Goal: Task Accomplishment & Management: Use online tool/utility

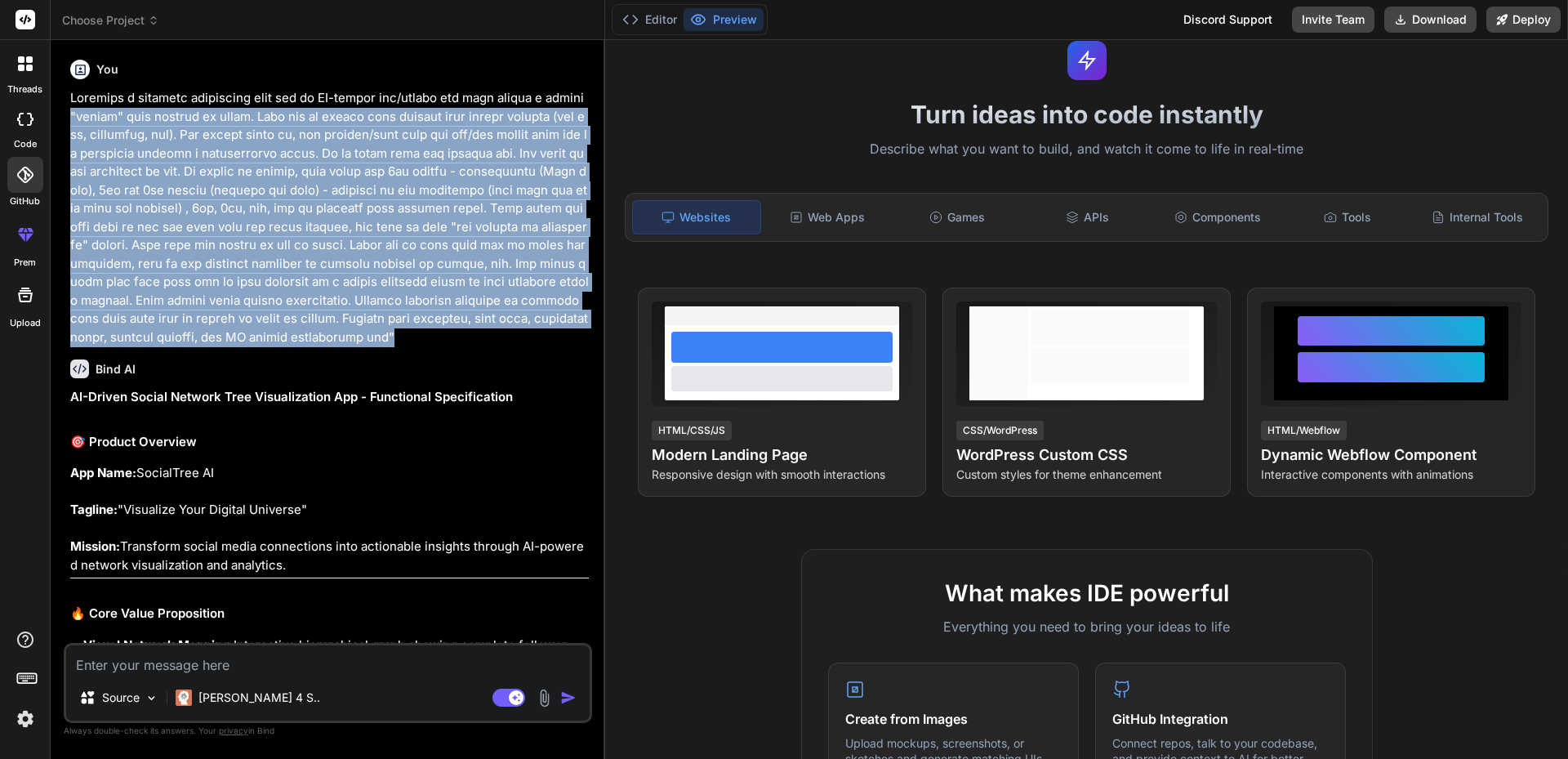
drag, startPoint x: 71, startPoint y: 117, endPoint x: 313, endPoint y: 339, distance: 328.4
click at [313, 339] on p at bounding box center [330, 218] width 519 height 257
copy p ""social" tree network of users. That can be filled when connect with social net…"
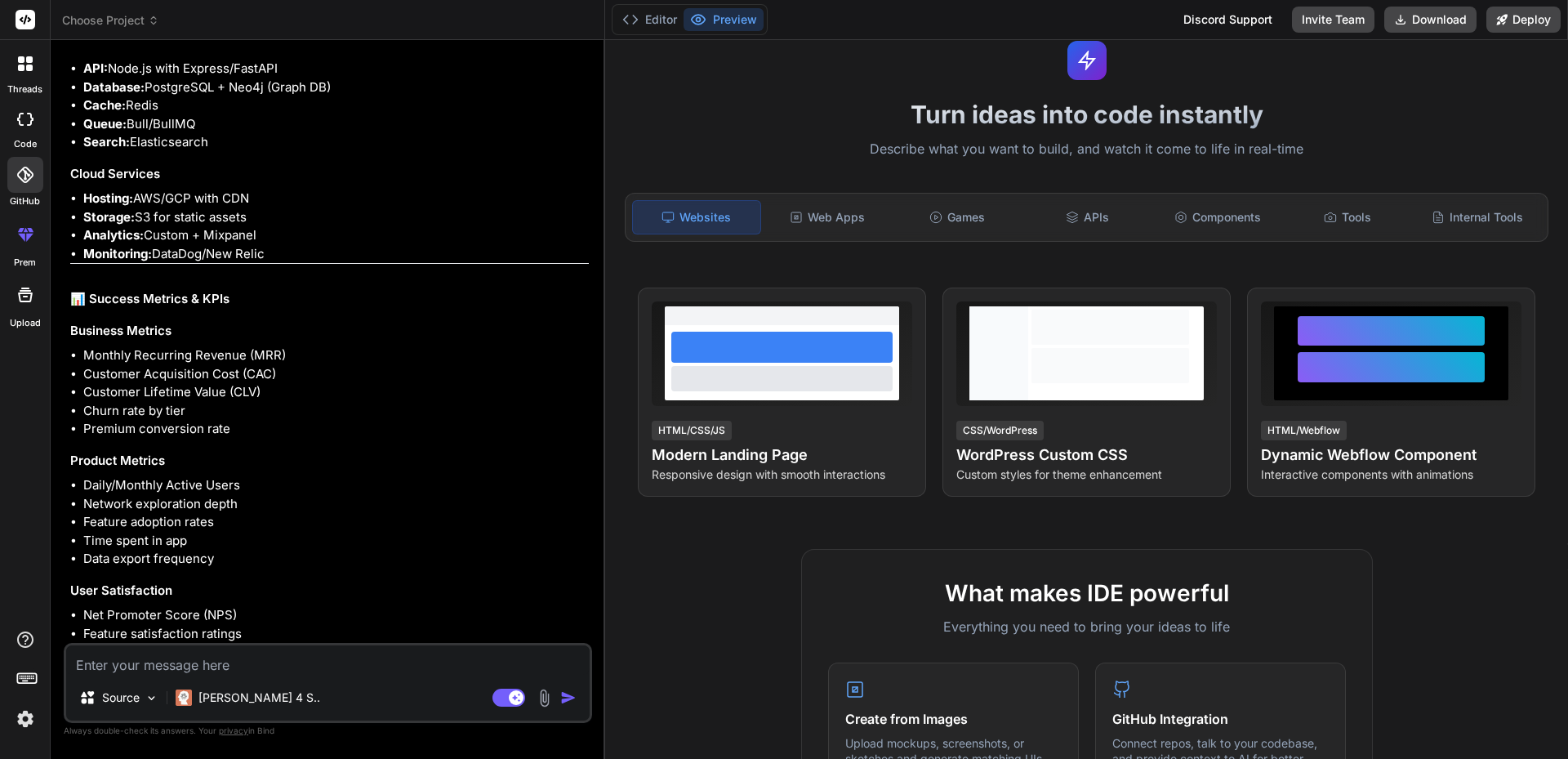
scroll to position [6219, 0]
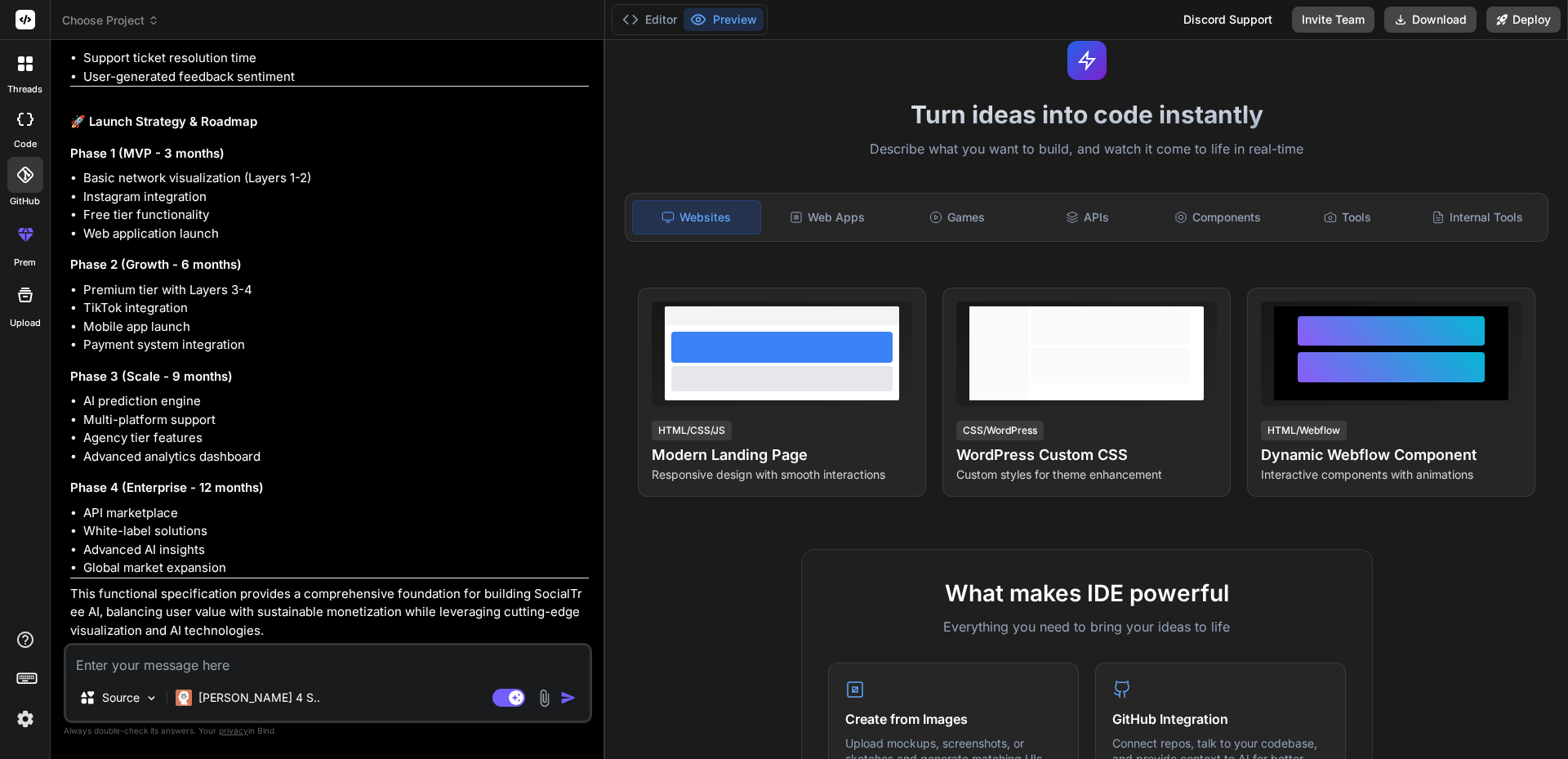
click at [549, 702] on img at bounding box center [544, 698] width 19 height 19
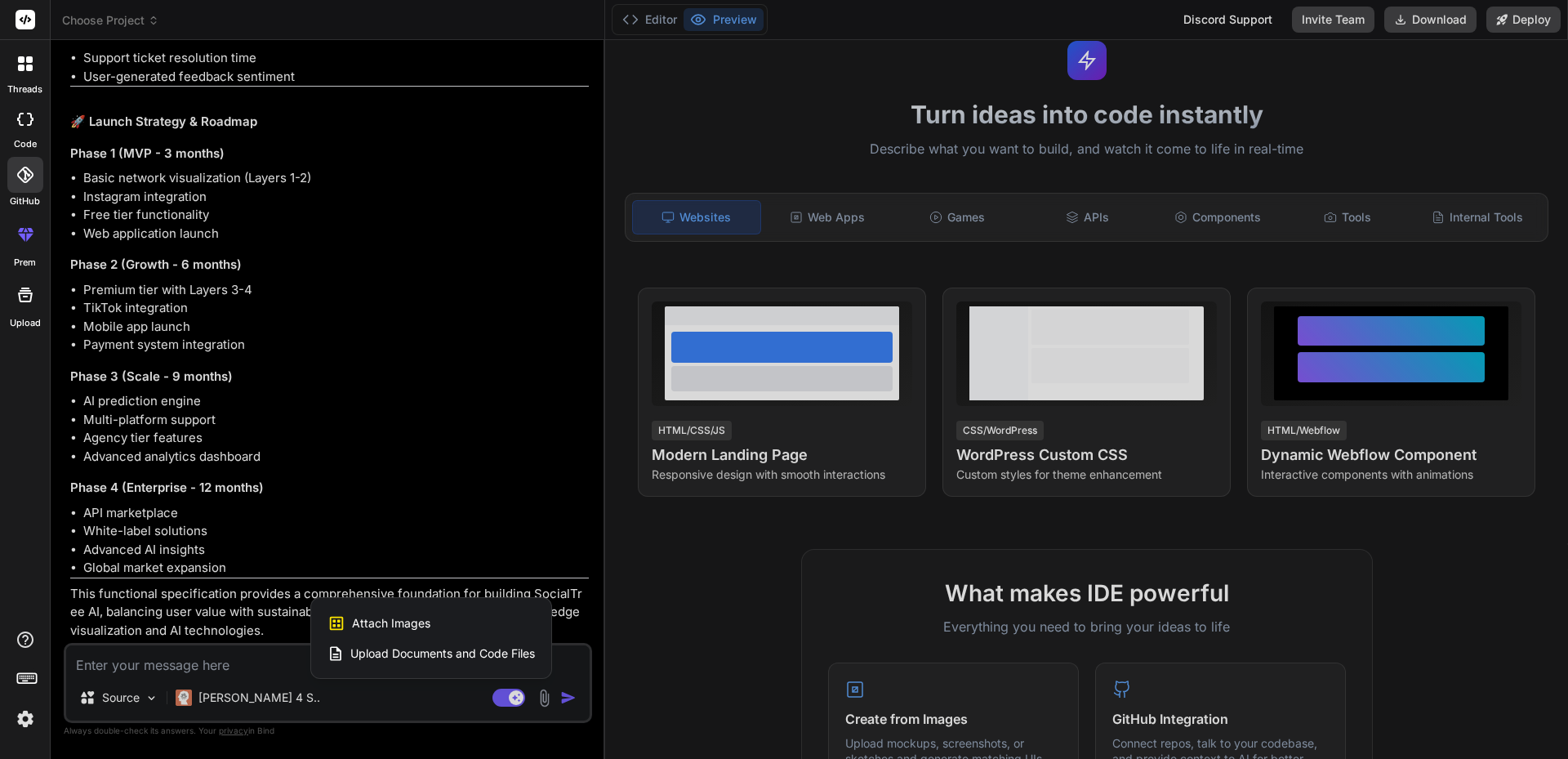
click at [409, 652] on span "Upload Documents and Code Files" at bounding box center [442, 654] width 185 height 16
type textarea "x"
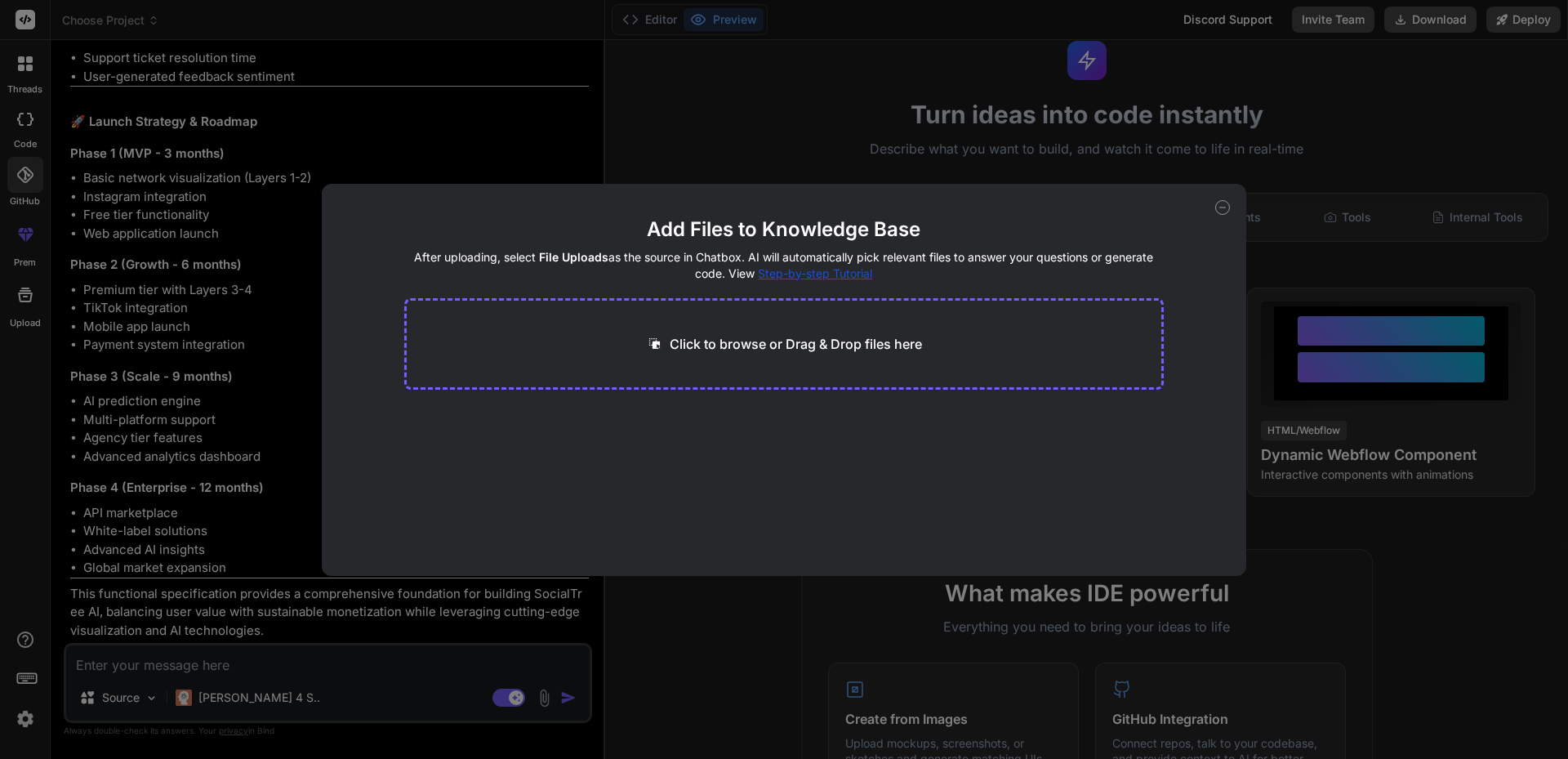
click at [738, 341] on p "Click to browse or Drag & Drop files here" at bounding box center [796, 344] width 253 height 20
type input "C:\fakepath\Modern Social Dashboard UI.zip"
type textarea "x"
click at [812, 343] on p "Click to browse or Drag & Drop files here" at bounding box center [796, 344] width 253 height 20
type input "C:\fakepath\index.html"
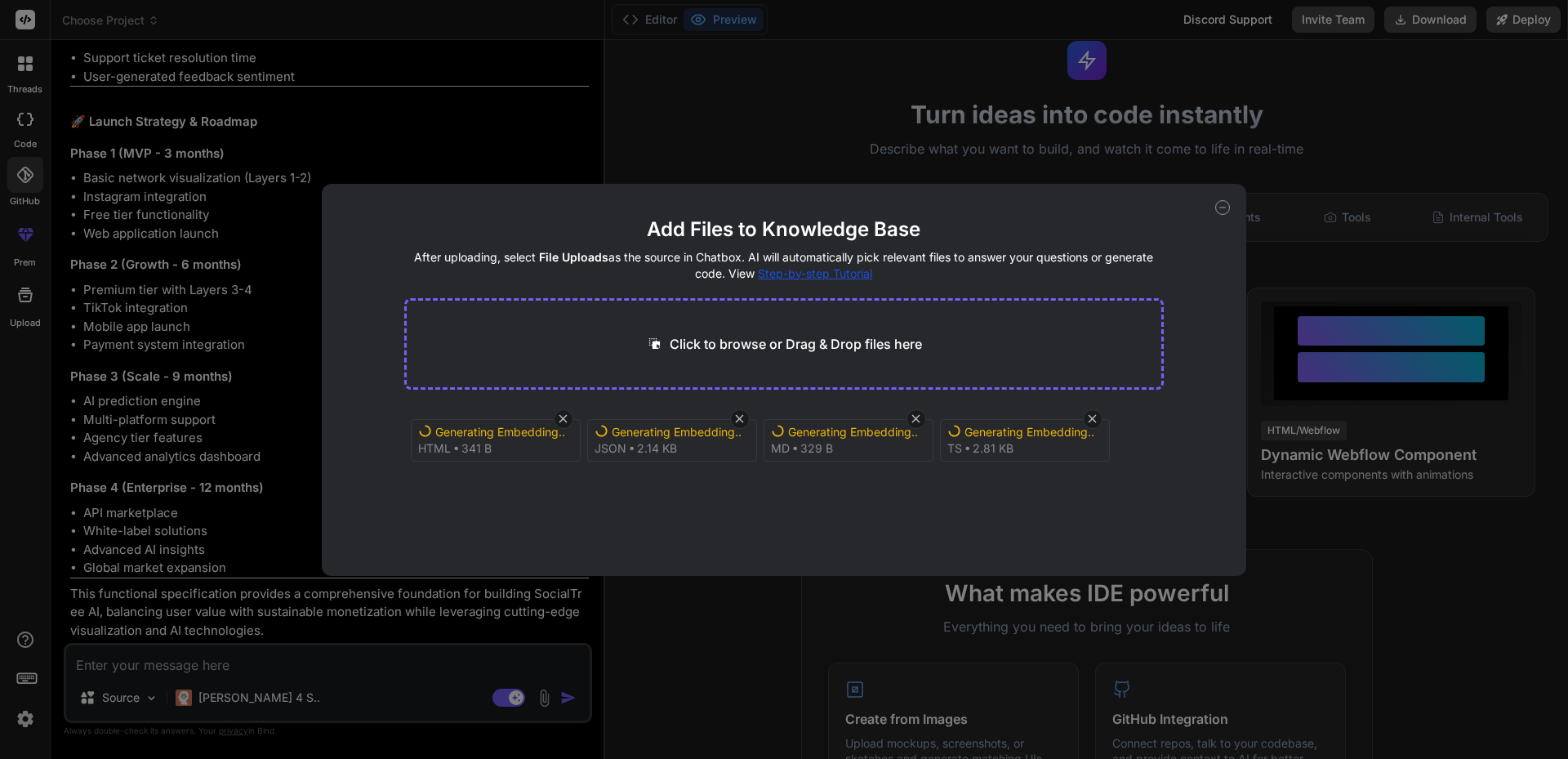
click at [762, 346] on p "Click to browse or Drag & Drop files here" at bounding box center [796, 344] width 253 height 20
type textarea "x"
click at [566, 417] on icon at bounding box center [564, 419] width 14 height 14
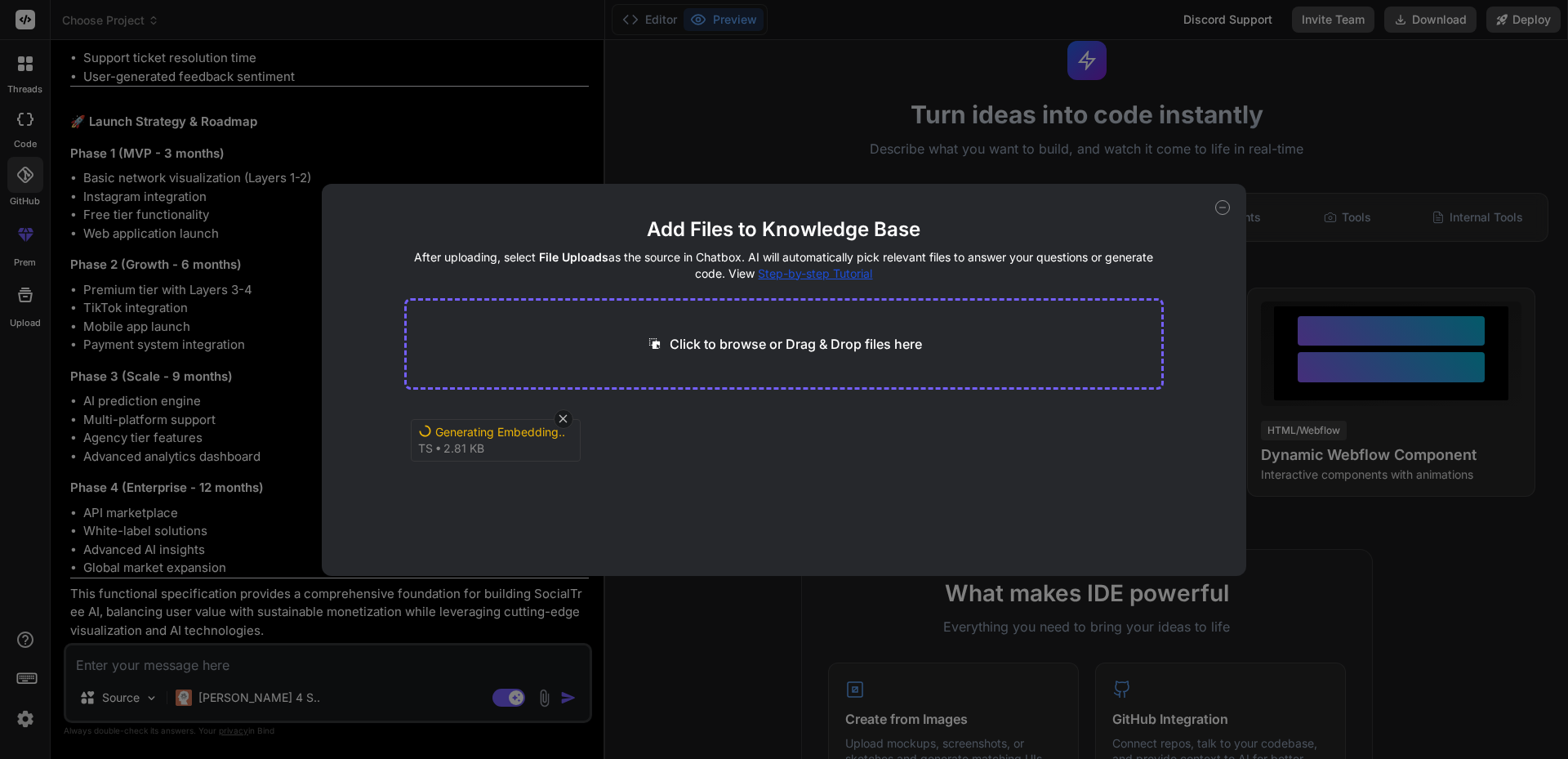
click at [566, 417] on icon at bounding box center [564, 419] width 14 height 14
click at [630, 434] on icon at bounding box center [628, 434] width 8 height 9
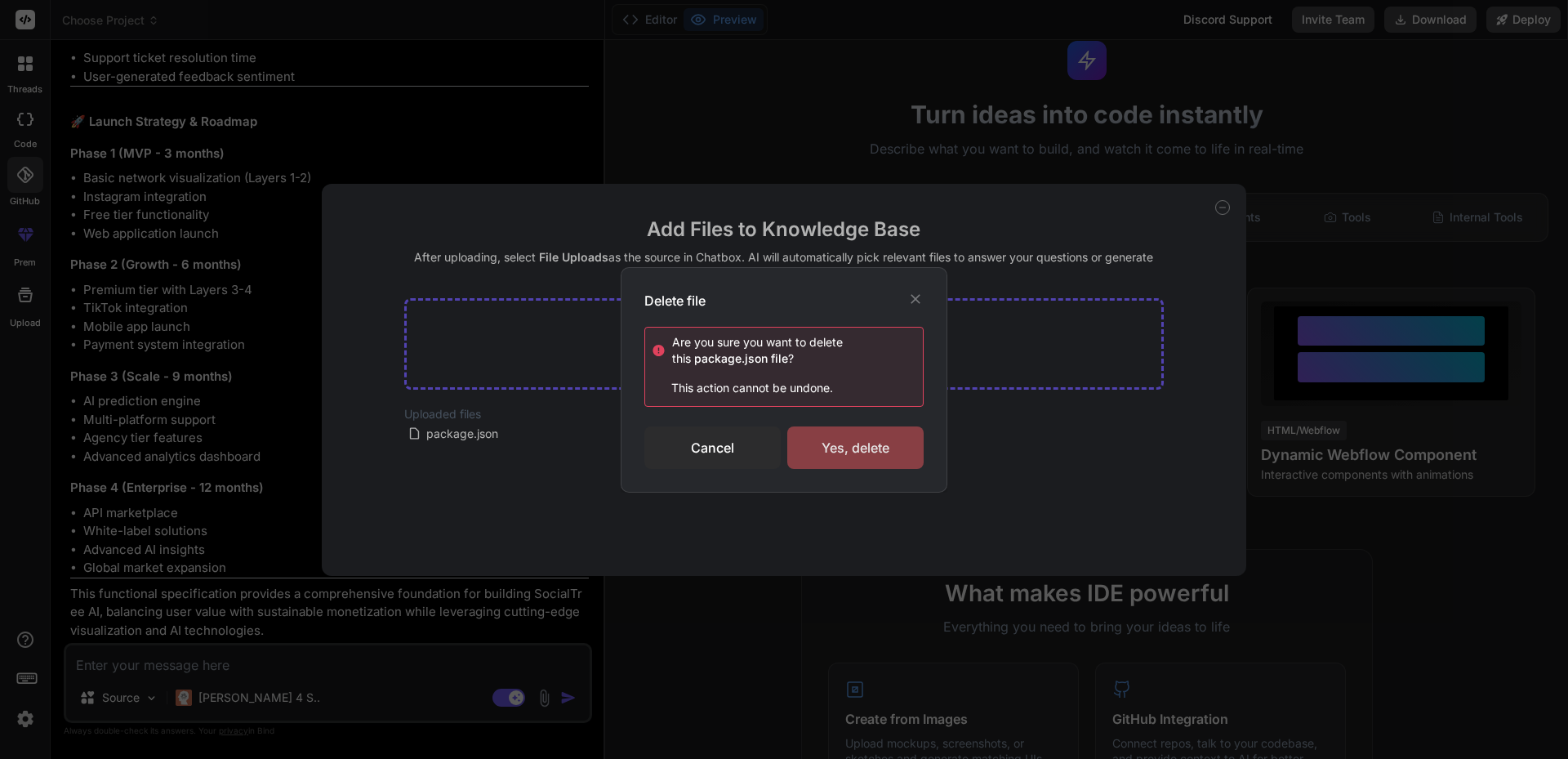
click at [864, 450] on div "Yes, delete" at bounding box center [855, 448] width 137 height 43
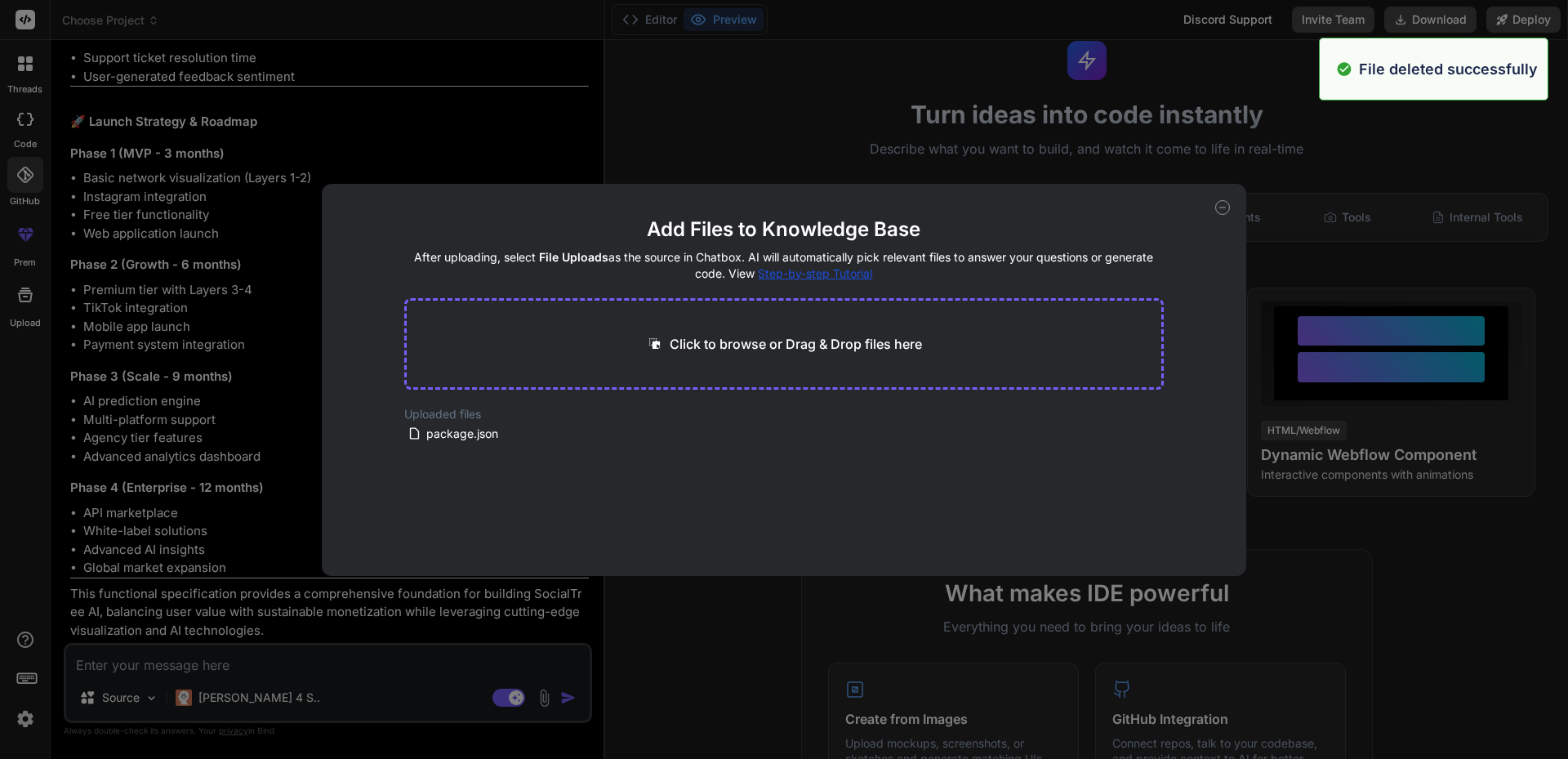
type textarea "x"
